Goal: Information Seeking & Learning: Find specific fact

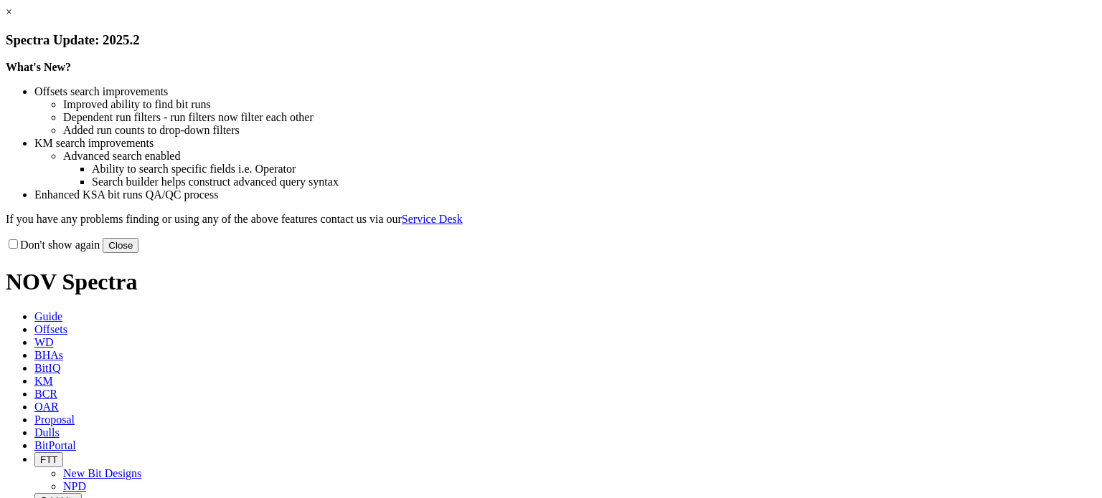
click at [12, 18] on link "×" at bounding box center [9, 12] width 6 height 12
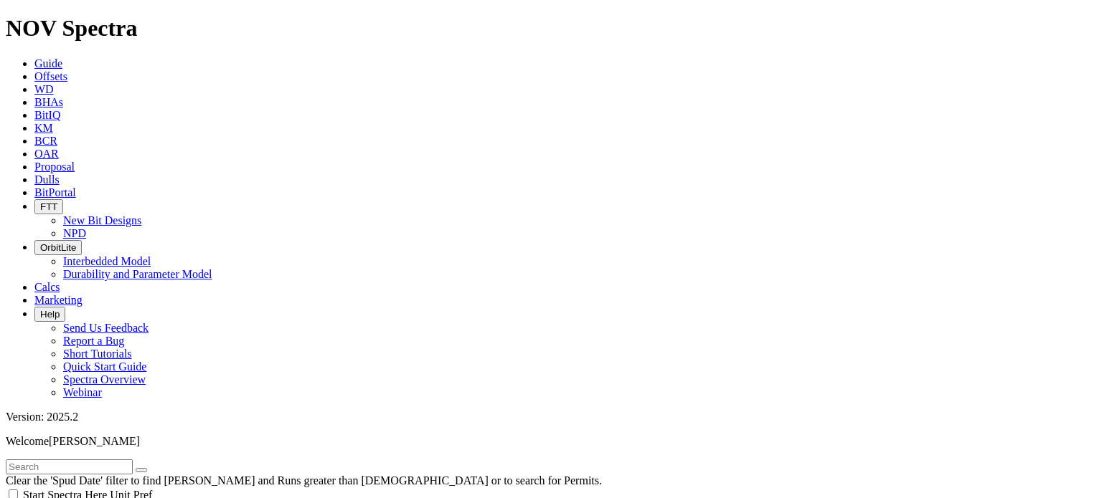
type input "[DATE]"
select select
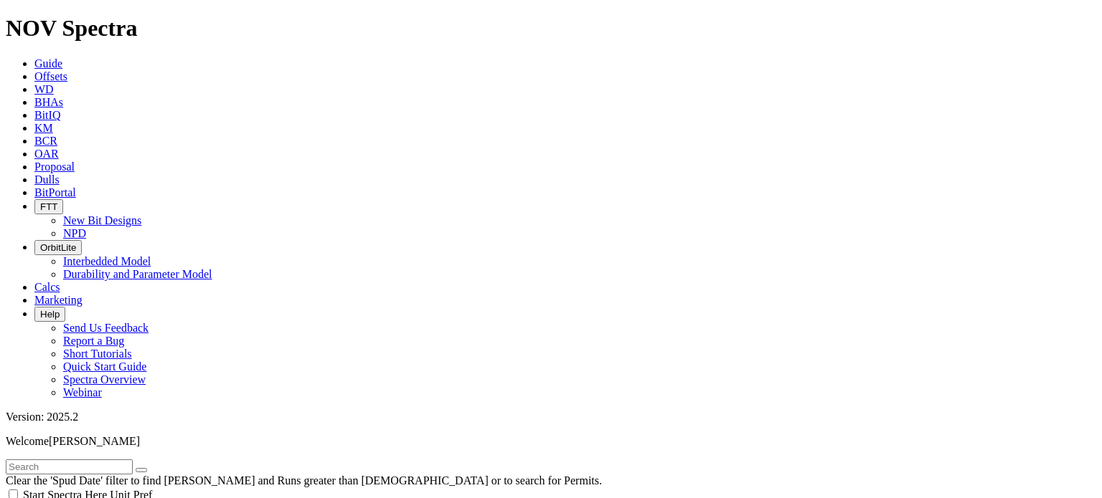
scroll to position [103174, 0]
